Goal: Check status: Check status

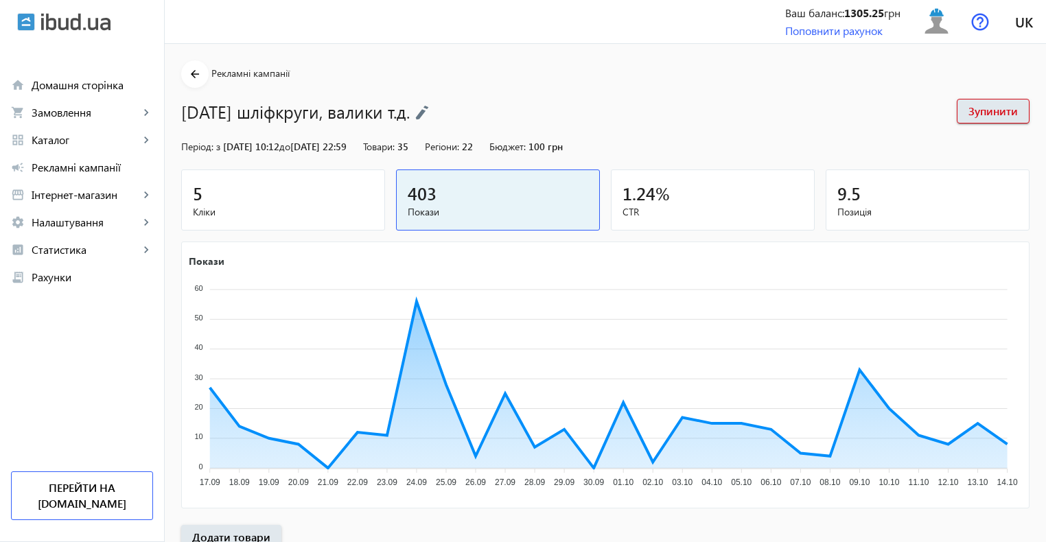
click at [278, 207] on span "Кліки" at bounding box center [283, 212] width 181 height 14
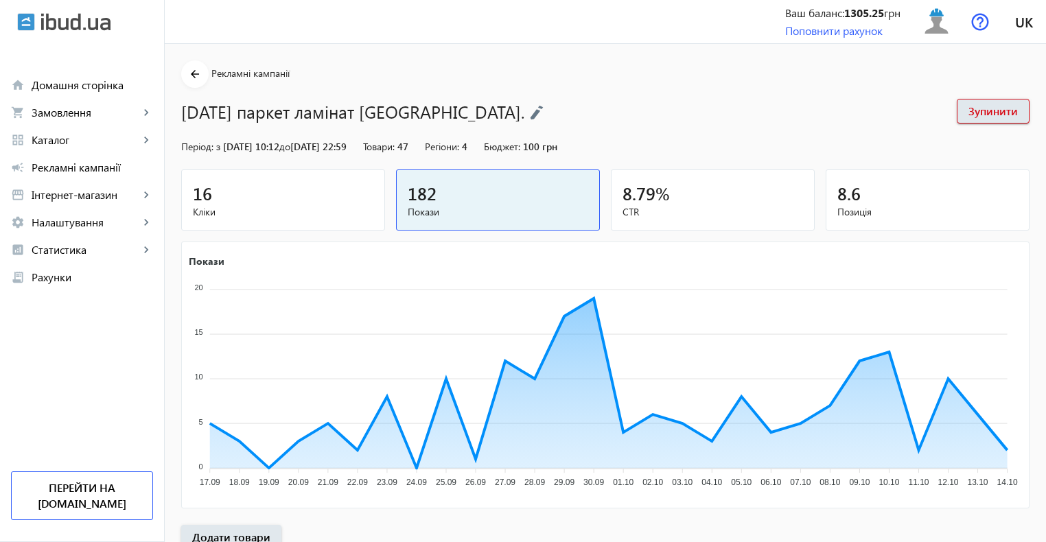
click at [326, 205] on span "Кліки" at bounding box center [283, 212] width 181 height 14
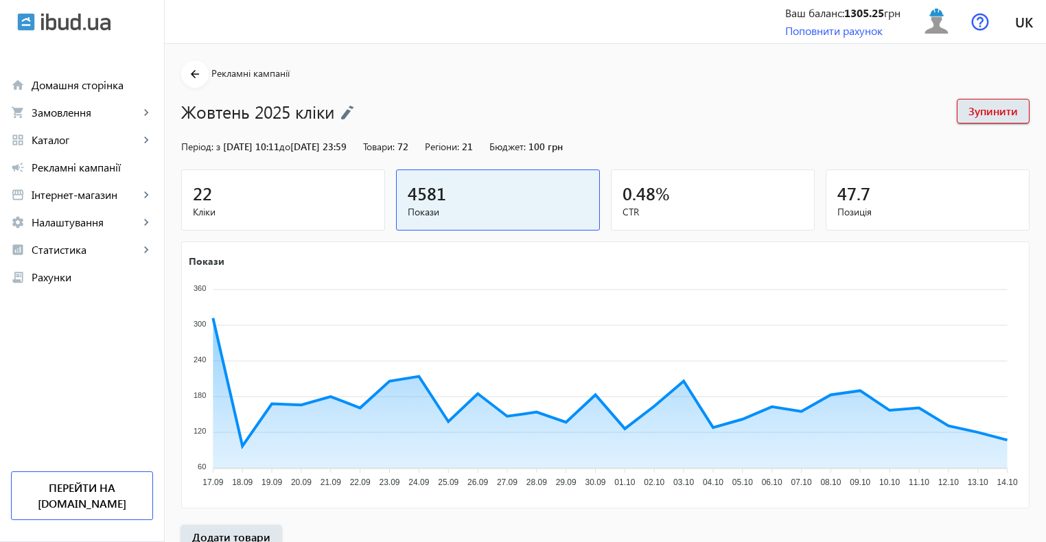
click at [321, 202] on div "22" at bounding box center [283, 193] width 181 height 24
